Goal: Task Accomplishment & Management: Complete application form

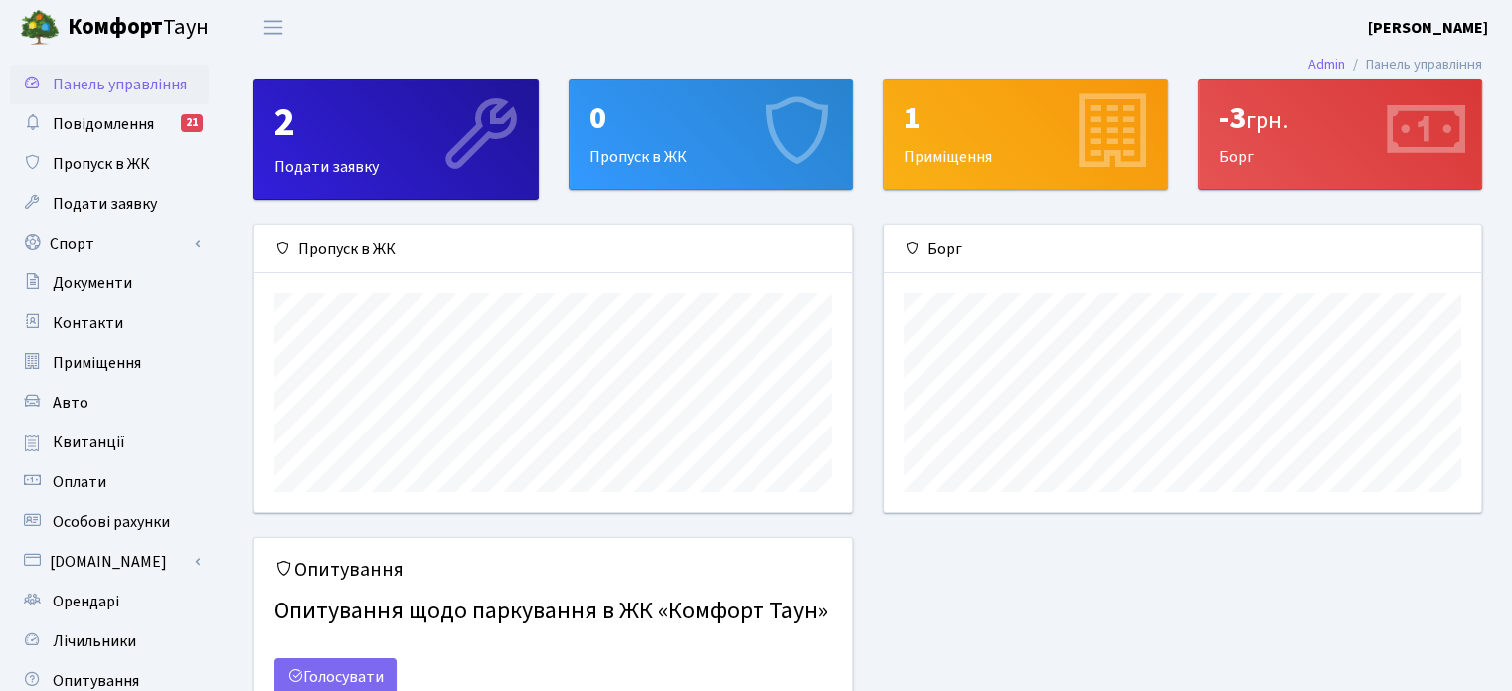
scroll to position [286, 597]
click at [657, 150] on div "0 Пропуск в ЖК" at bounding box center [711, 134] width 283 height 109
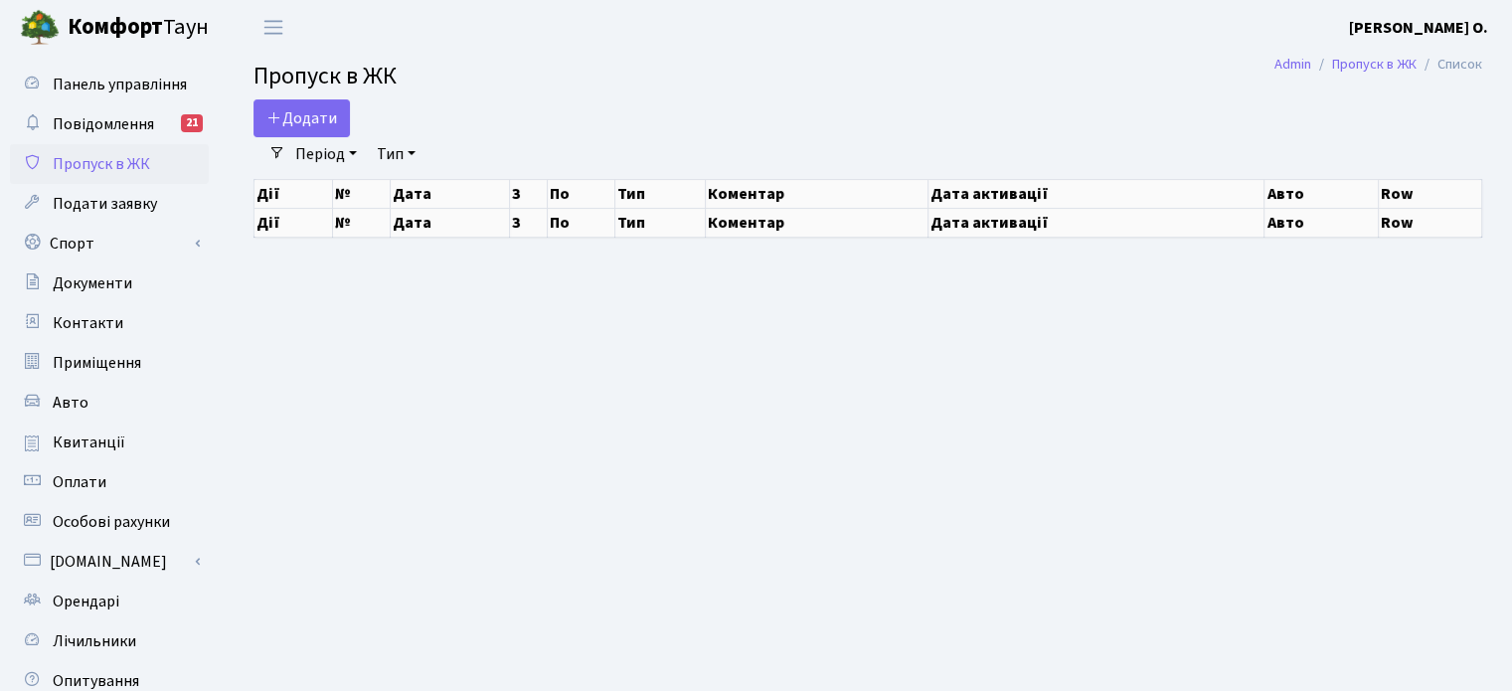
select select "25"
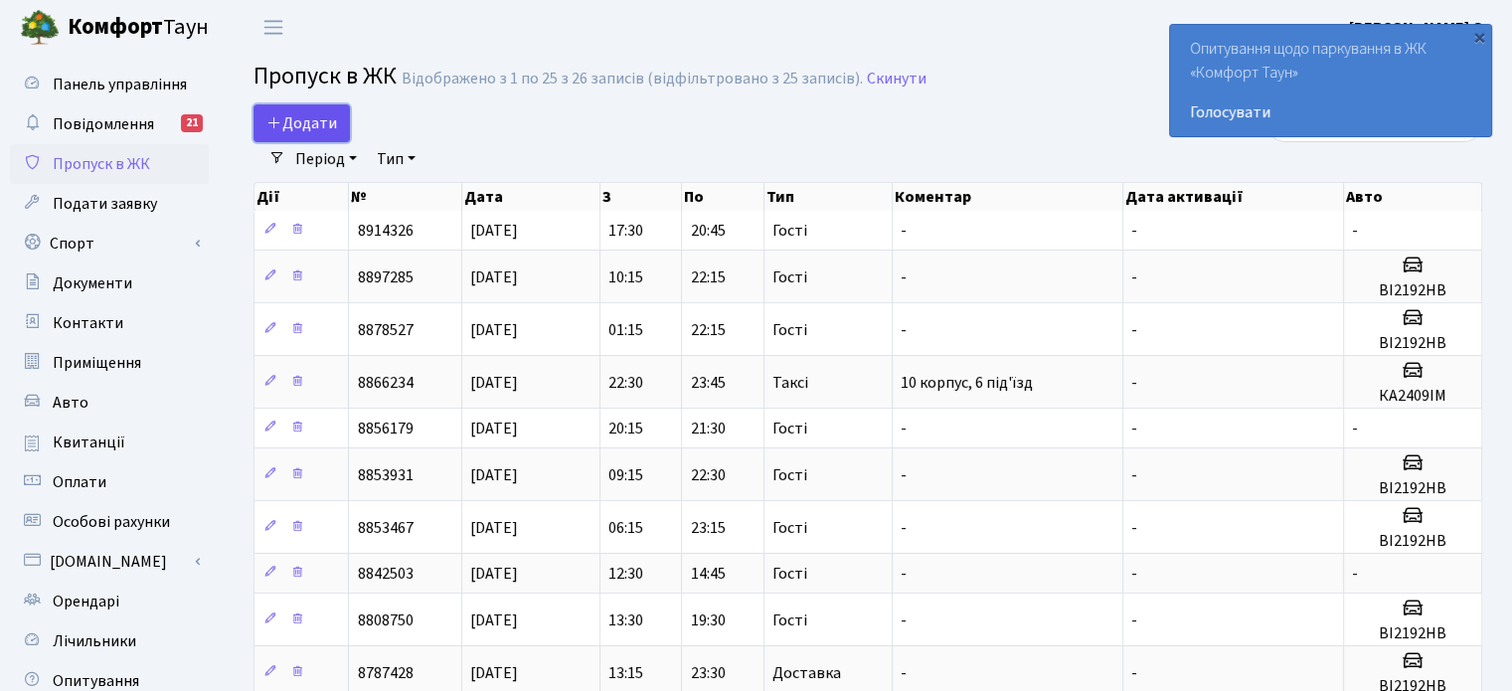
click at [323, 107] on link "Додати" at bounding box center [302, 123] width 96 height 38
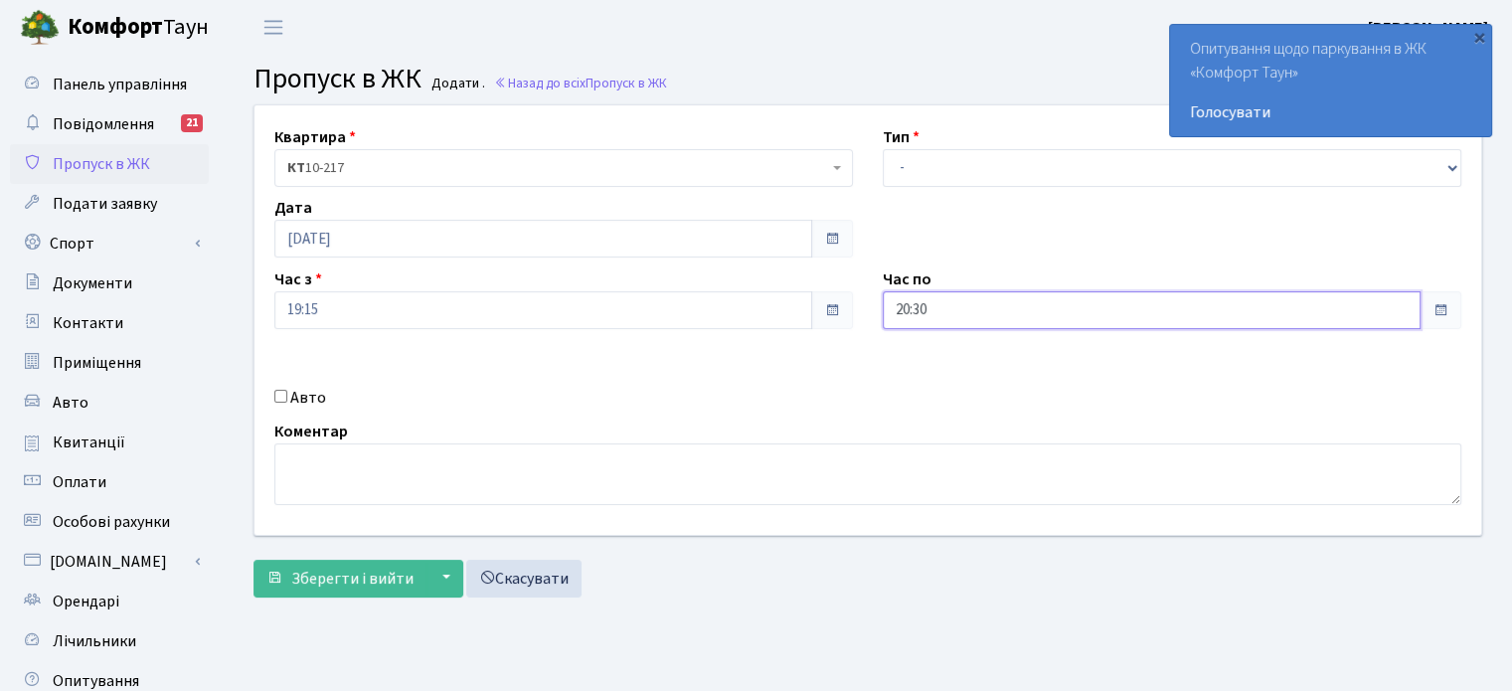
click at [903, 320] on input "20:30" at bounding box center [1152, 310] width 538 height 38
click at [938, 381] on icon at bounding box center [938, 379] width 54 height 54
type input "21:30"
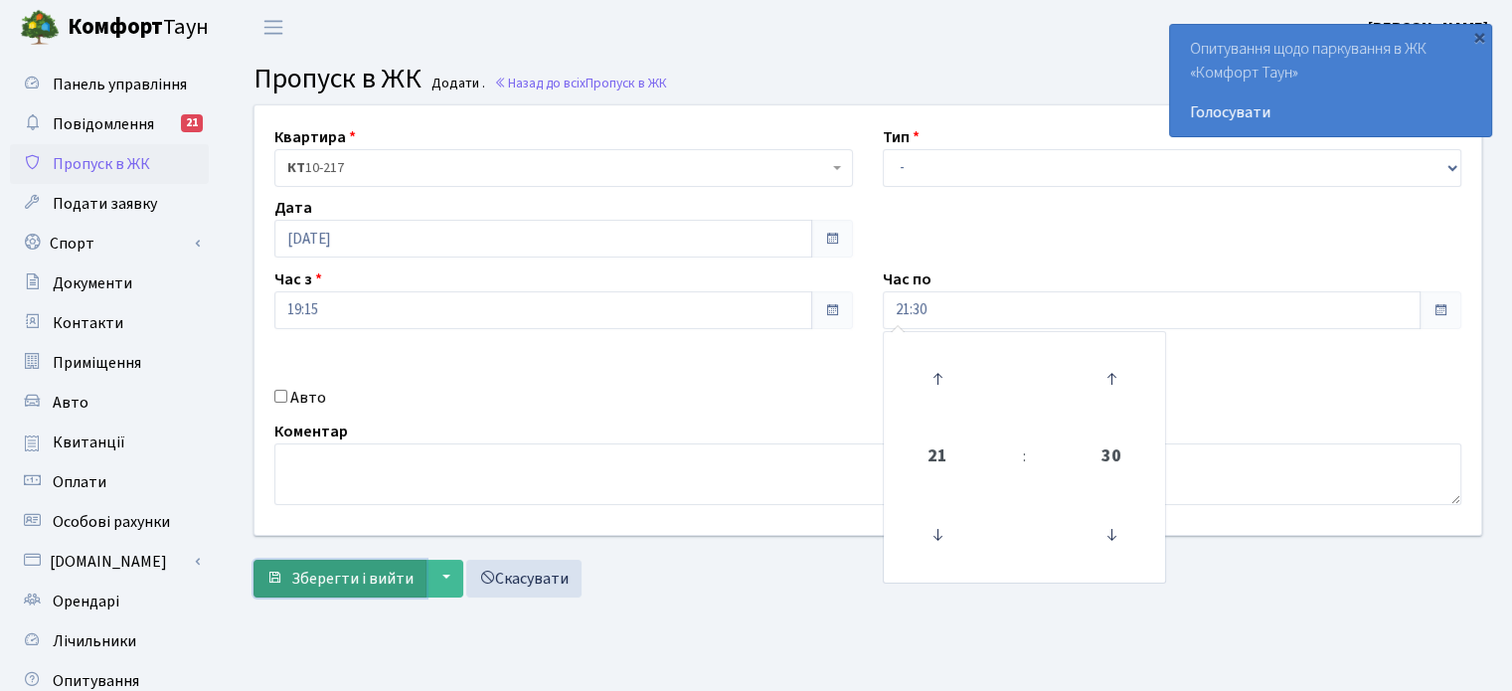
click at [355, 577] on span "Зберегти і вийти" at bounding box center [352, 579] width 122 height 22
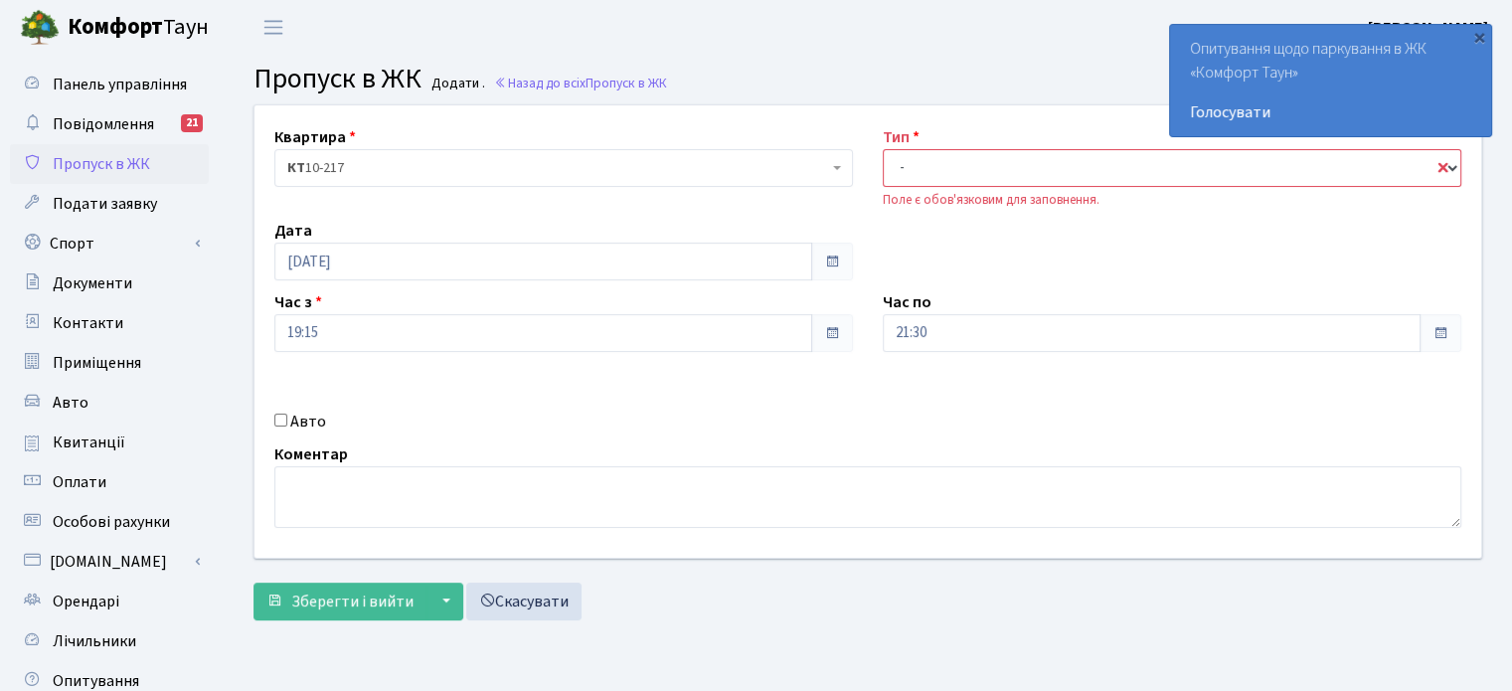
click at [915, 160] on select "- Доставка Таксі Гості Сервіс" at bounding box center [1172, 168] width 579 height 38
select select "3"
click at [883, 149] on select "- Доставка Таксі Гості Сервіс" at bounding box center [1172, 168] width 579 height 38
click at [386, 588] on button "Зберегти і вийти" at bounding box center [340, 602] width 173 height 38
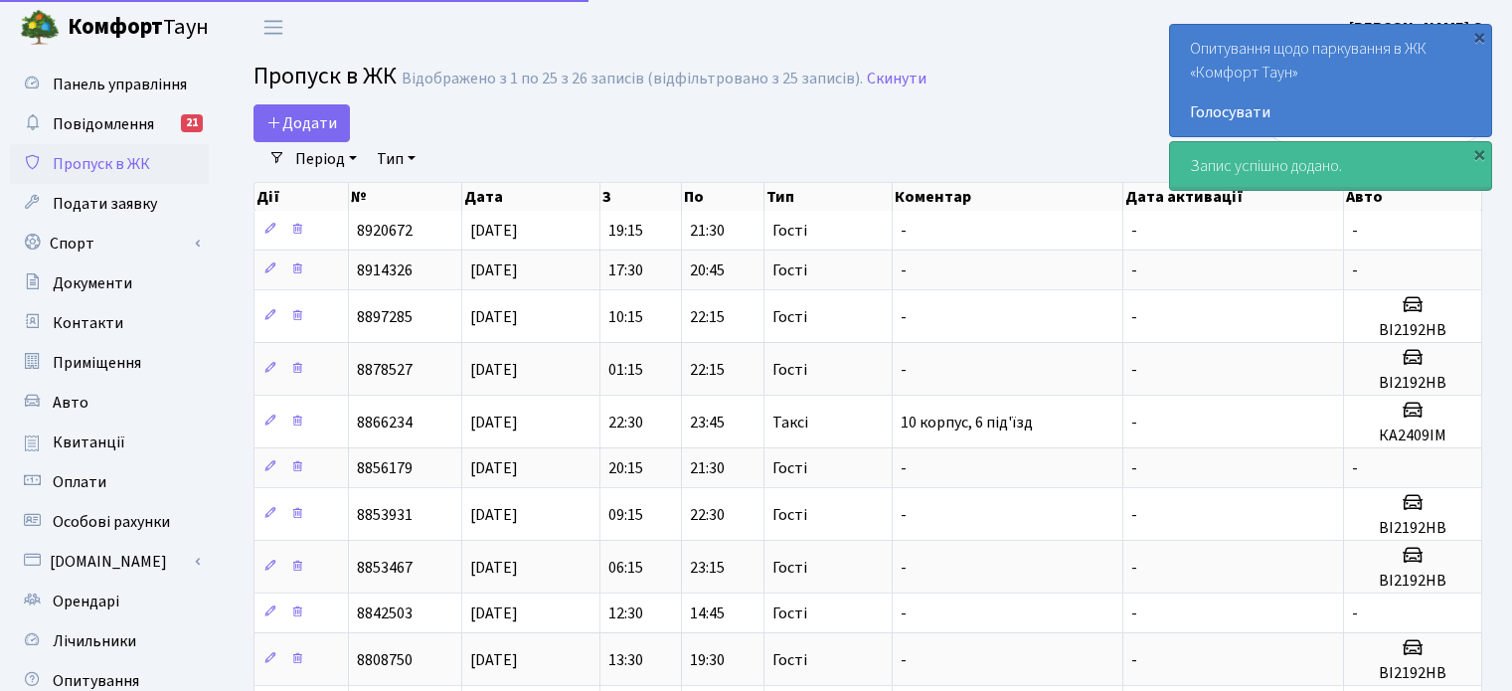
select select "25"
